Goal: Task Accomplishment & Management: Use online tool/utility

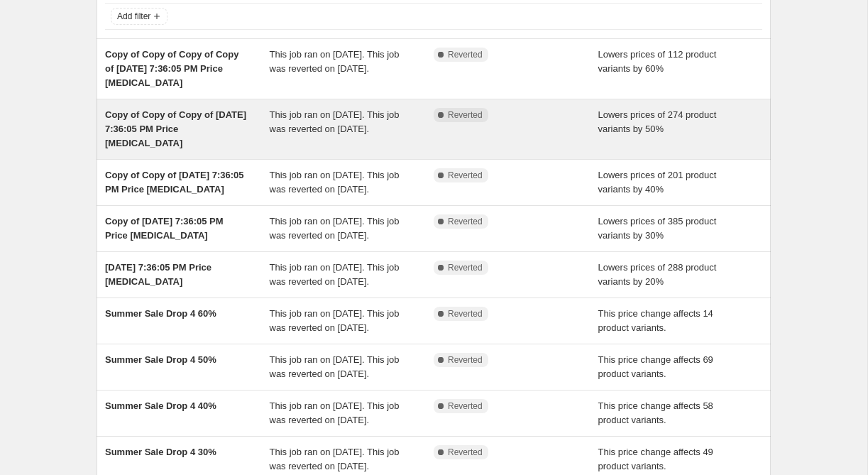
scroll to position [72, 0]
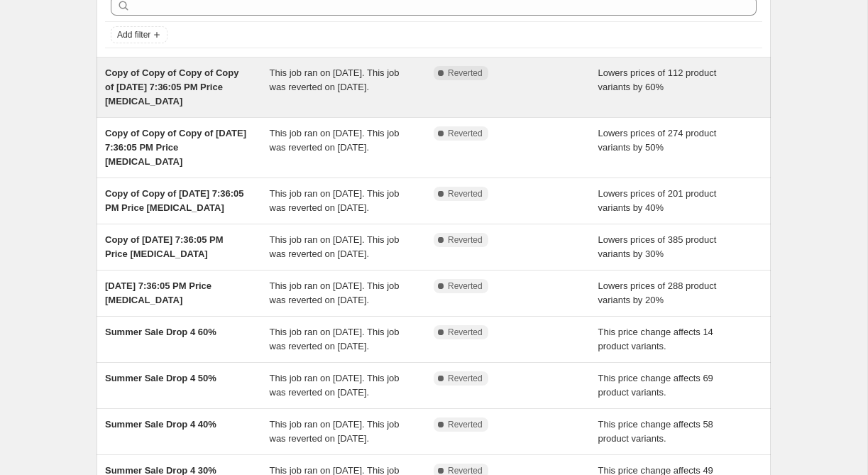
click at [173, 72] on span "Copy of Copy of Copy of Copy of [DATE] 7:36:05 PM Price [MEDICAL_DATA]" at bounding box center [171, 86] width 133 height 39
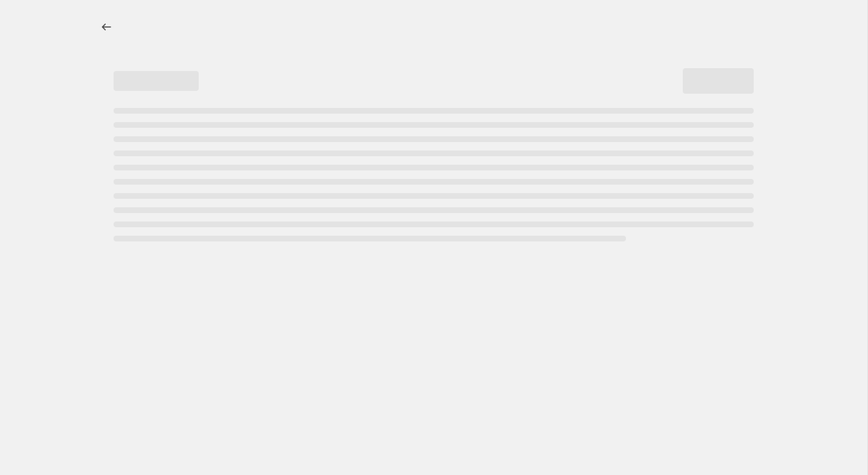
select select "percentage"
select select "tag"
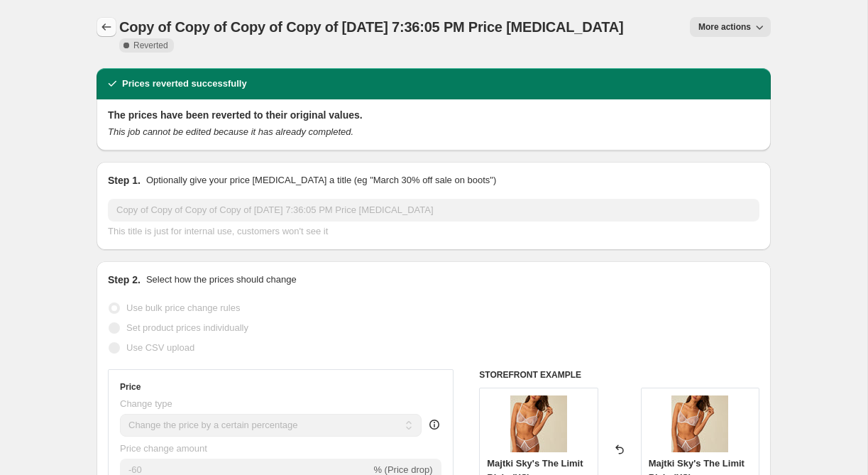
click at [107, 28] on icon "Price change jobs" at bounding box center [106, 27] width 14 height 14
